Goal: Task Accomplishment & Management: Use online tool/utility

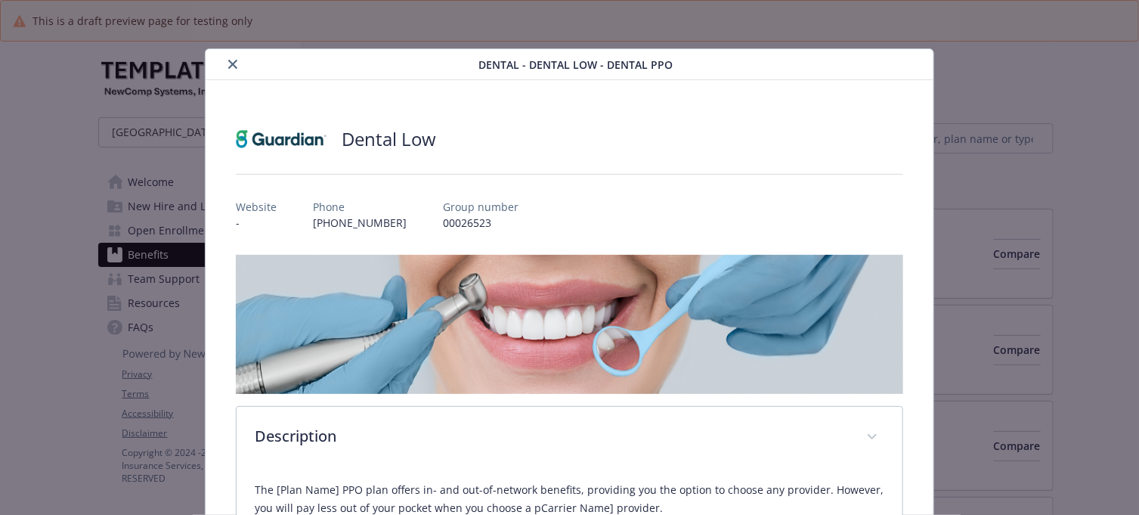
scroll to position [329, 0]
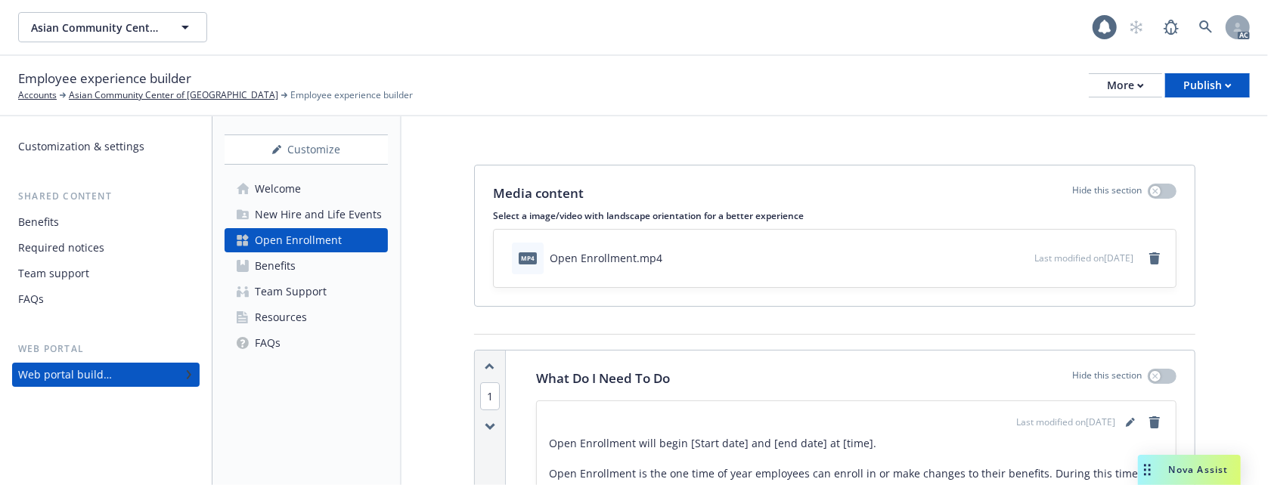
scroll to position [2620, 0]
